Goal: Check status: Check status

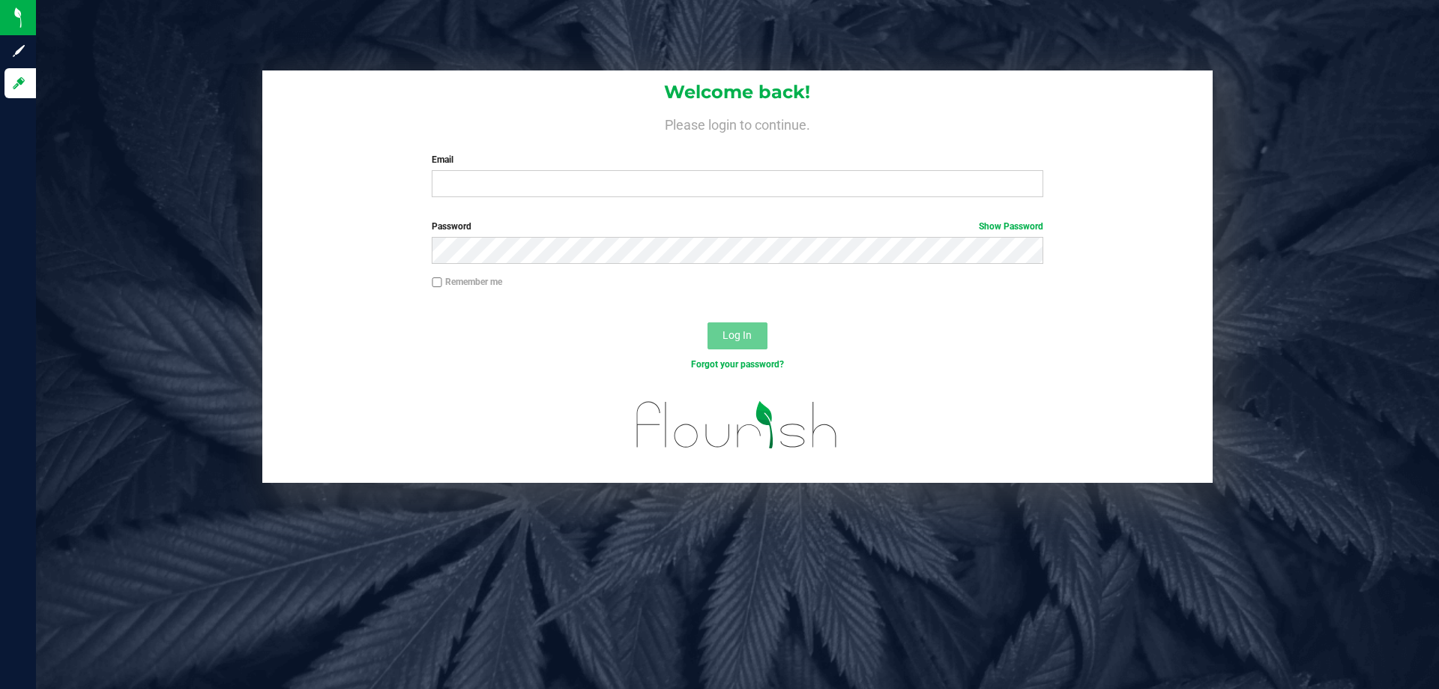
click at [556, 198] on div "Welcome back! Please login to continue. Email Required Please format your email…" at bounding box center [737, 139] width 950 height 139
click at [554, 190] on input "Email" at bounding box center [737, 183] width 611 height 27
type input "[EMAIL_ADDRESS][DOMAIN_NAME]"
click at [707, 322] on button "Log In" at bounding box center [737, 335] width 60 height 27
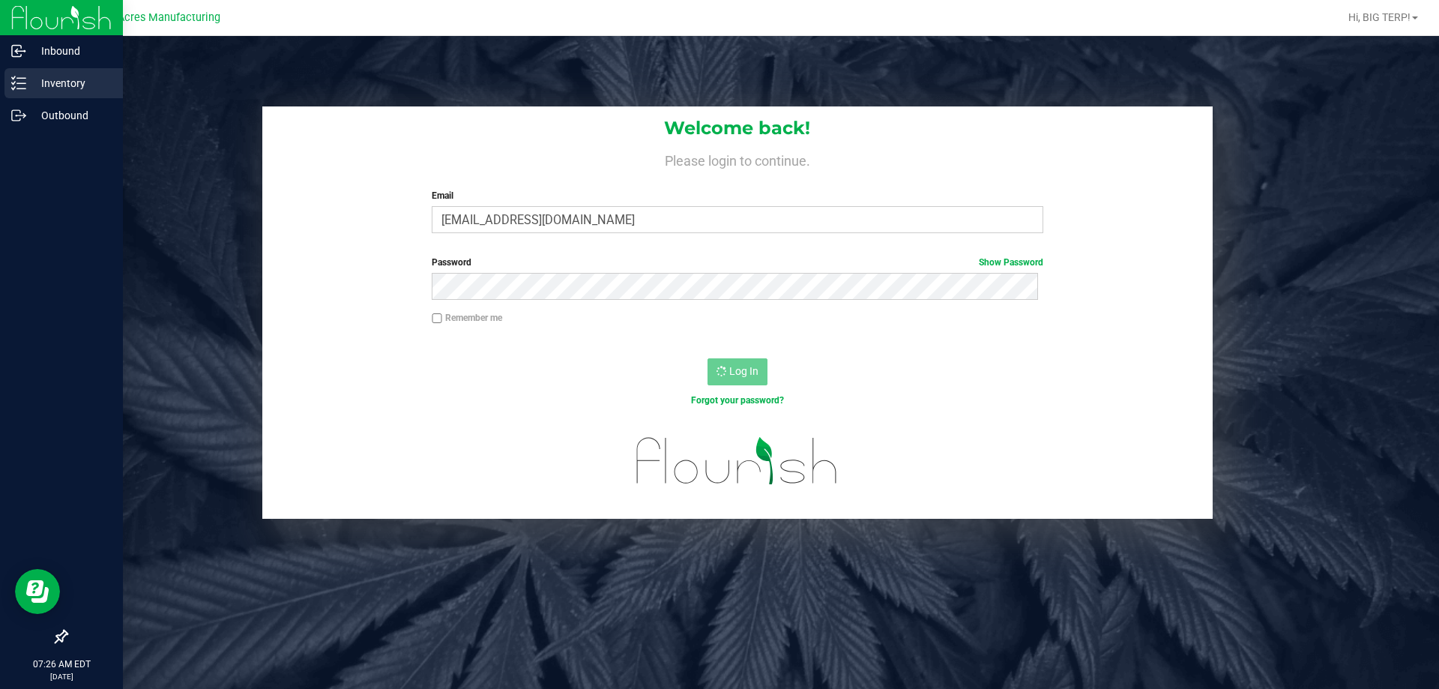
click at [22, 83] on line at bounding box center [21, 83] width 8 height 0
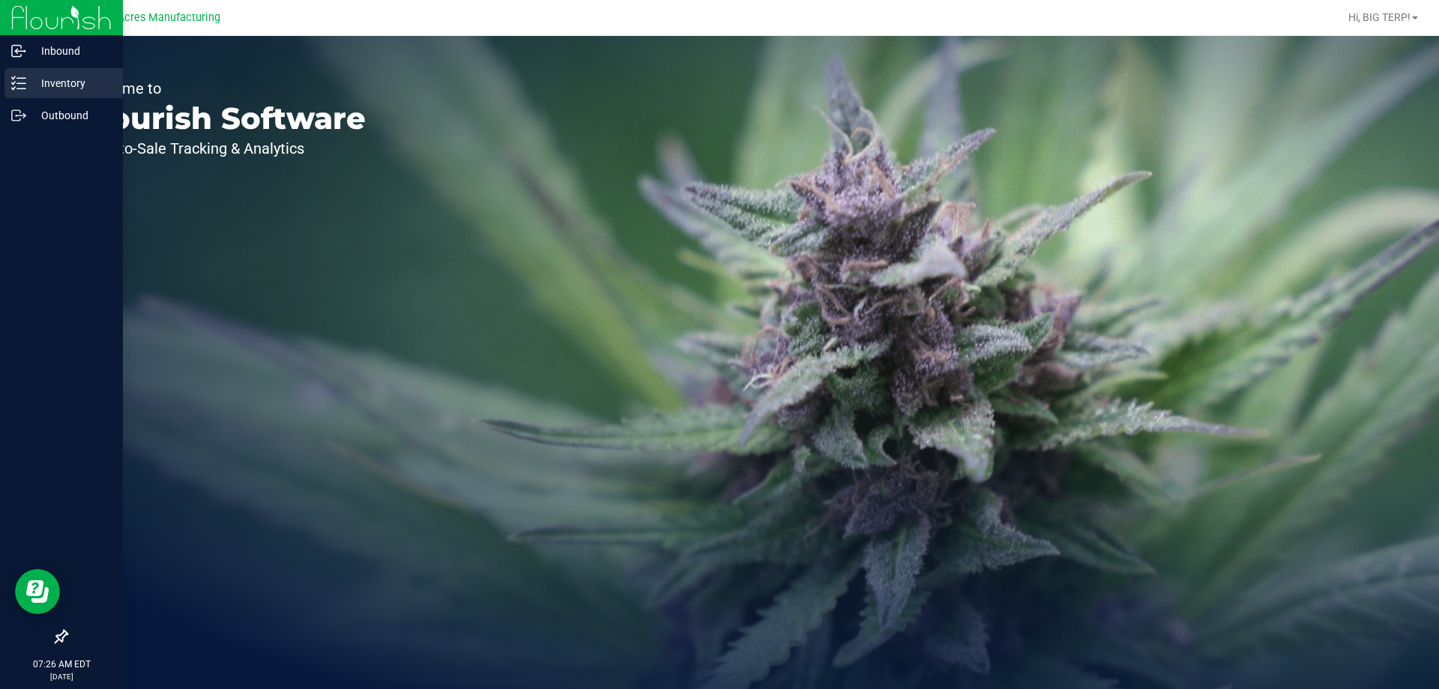
click at [18, 83] on line at bounding box center [21, 83] width 8 height 0
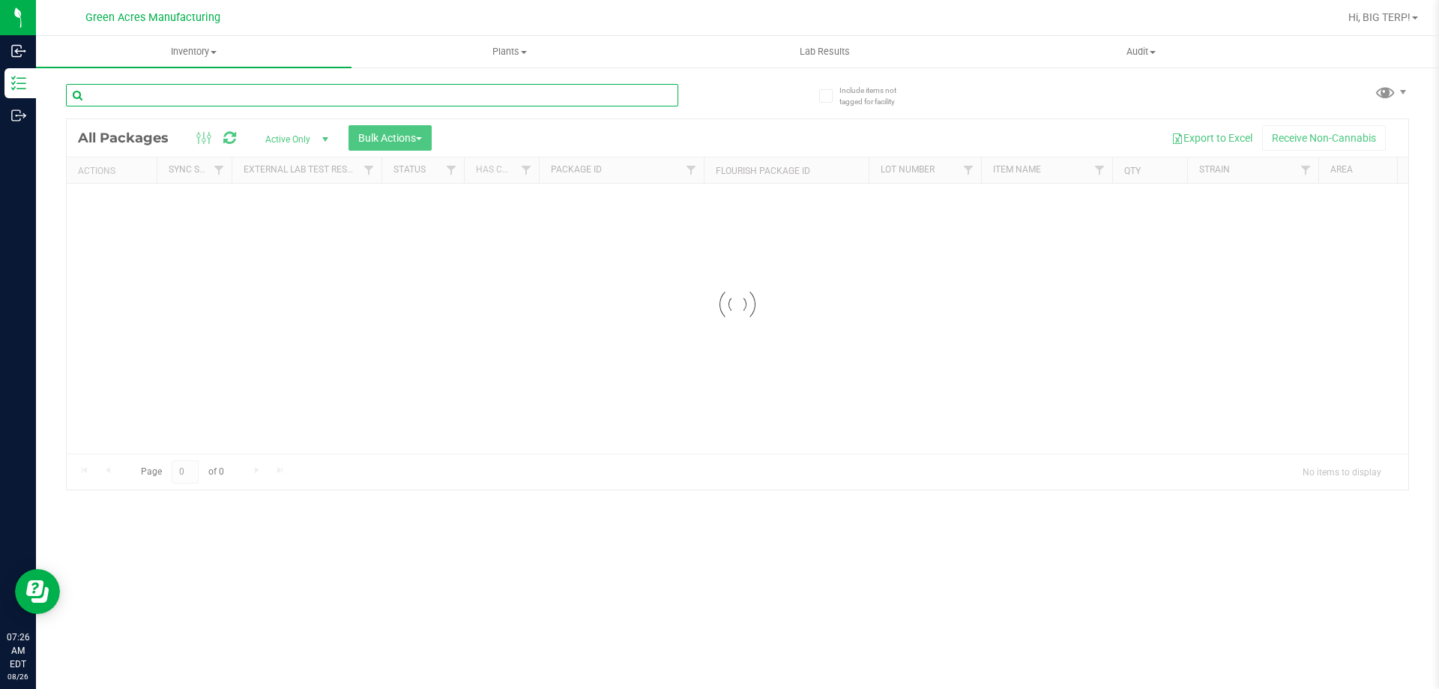
click at [332, 103] on input "text" at bounding box center [372, 95] width 612 height 22
type input "1G-JUL25BCT02-0825"
